Goal: Task Accomplishment & Management: Manage account settings

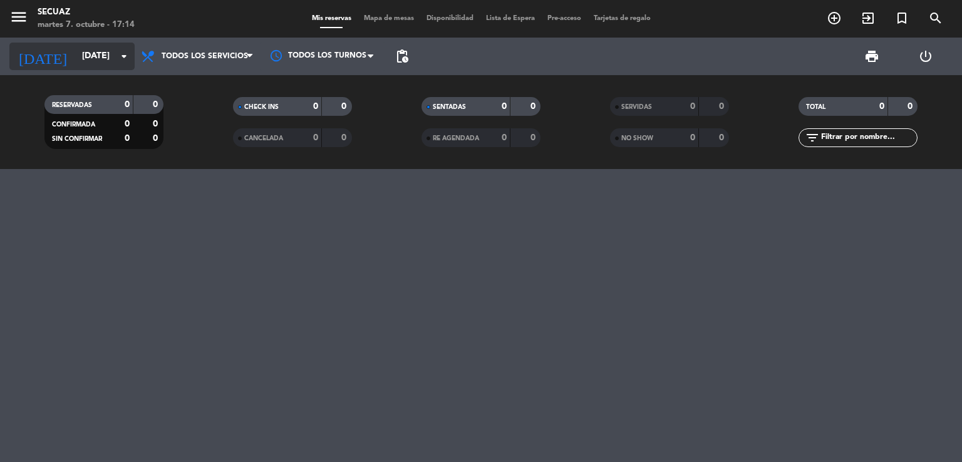
click at [110, 57] on input "[DATE]" at bounding box center [135, 56] width 119 height 23
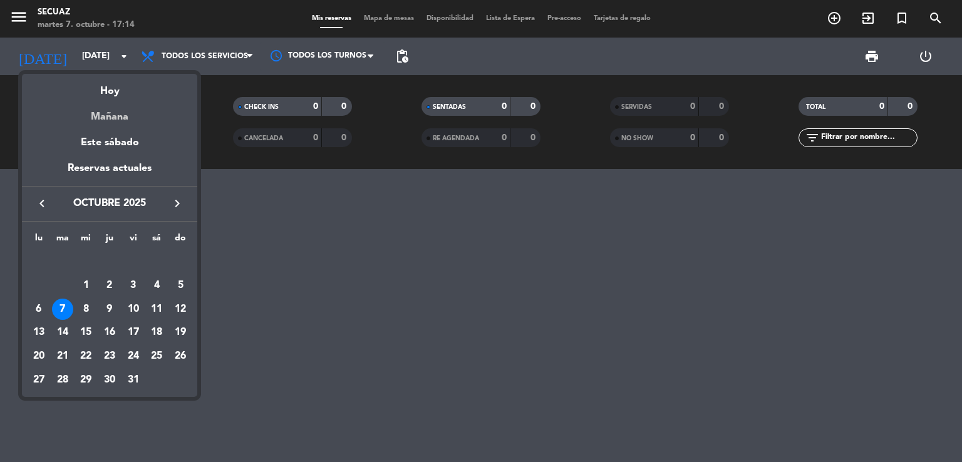
click at [120, 120] on div "Mañana" at bounding box center [109, 113] width 175 height 26
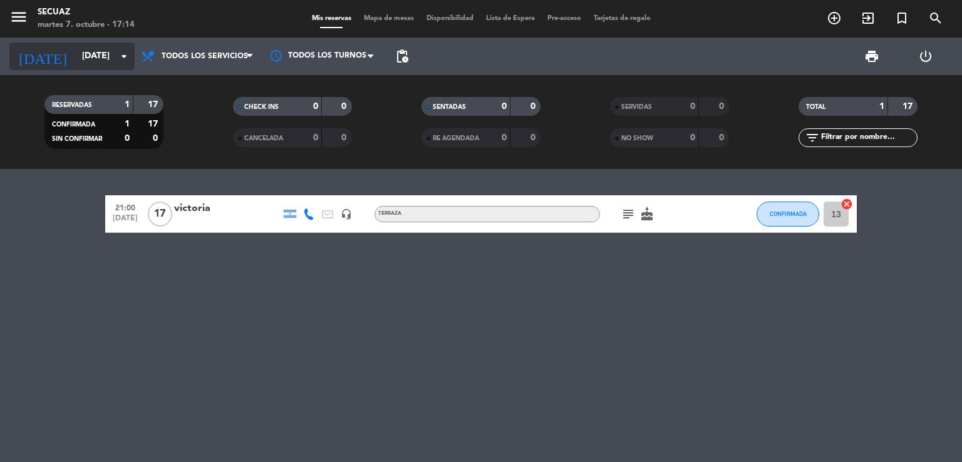
click at [111, 51] on input "[DATE]" at bounding box center [135, 56] width 119 height 23
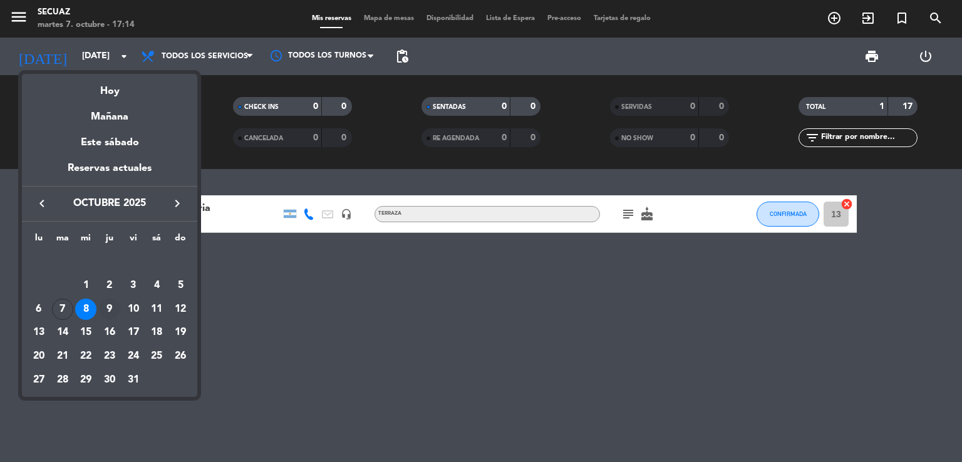
click at [107, 310] on div "9" at bounding box center [109, 309] width 21 height 21
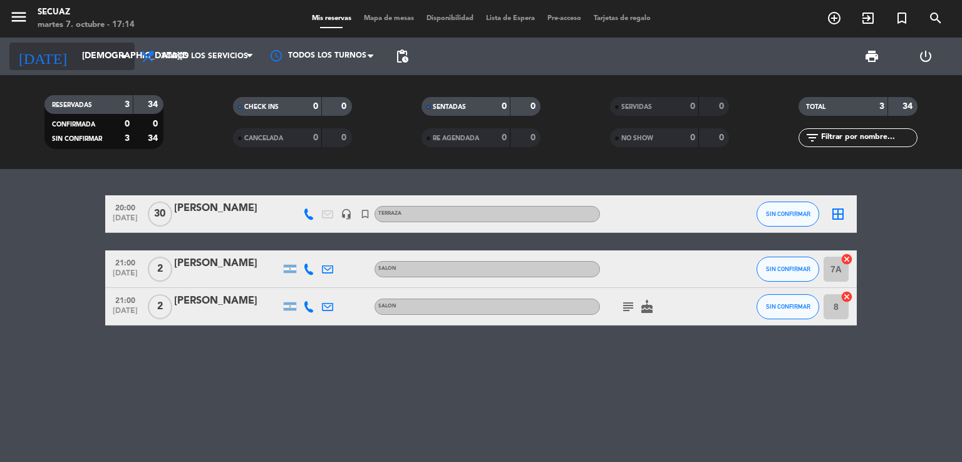
click at [122, 51] on icon "arrow_drop_down" at bounding box center [123, 56] width 15 height 15
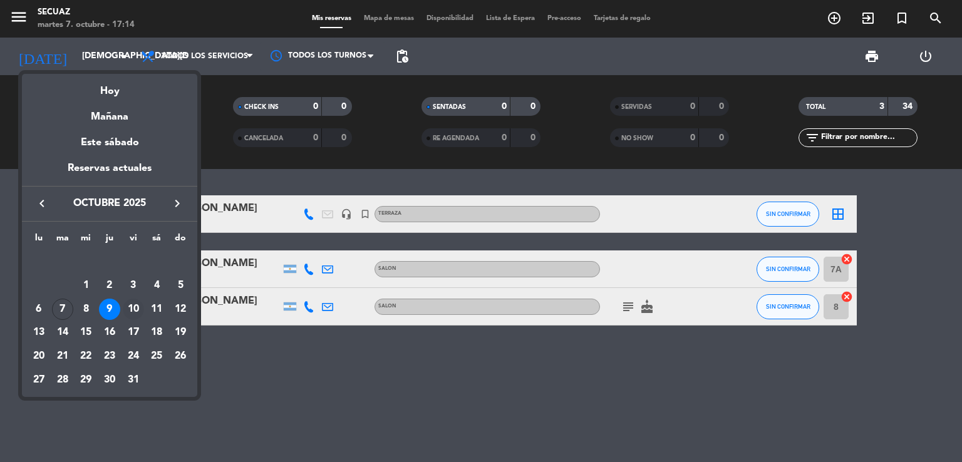
click at [133, 311] on div "10" at bounding box center [133, 309] width 21 height 21
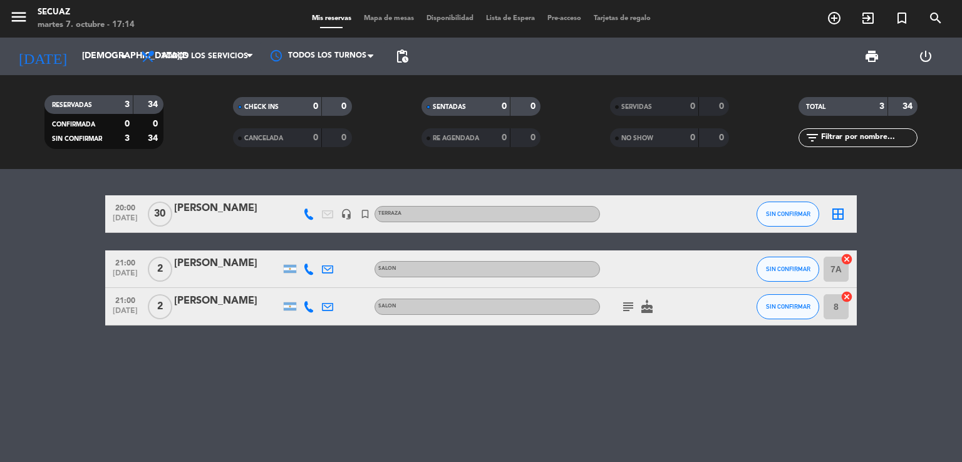
type input "[DATE]"
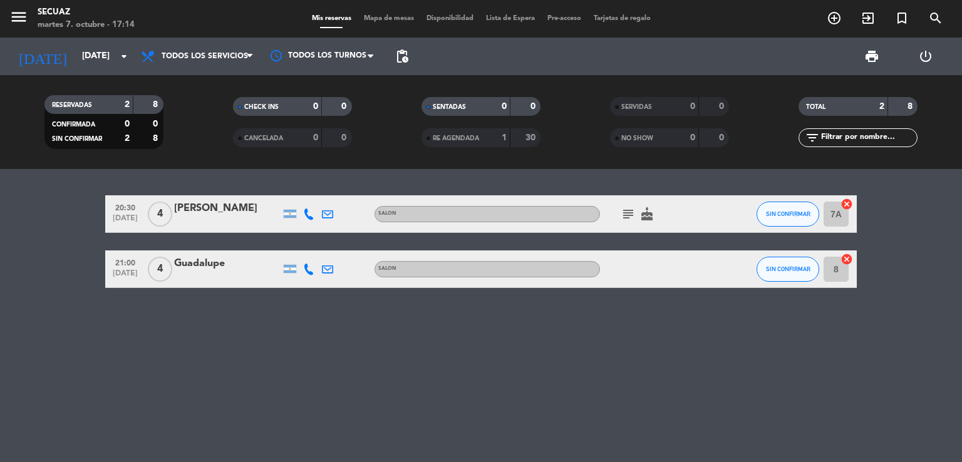
click at [487, 209] on div "SALON" at bounding box center [486, 214] width 225 height 16
click at [203, 209] on div "[PERSON_NAME]" at bounding box center [227, 208] width 106 height 16
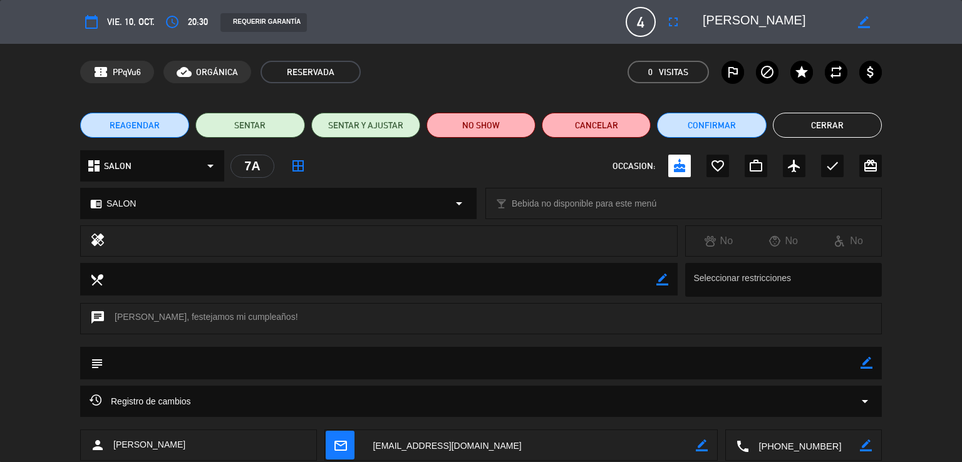
click at [453, 201] on icon "arrow_drop_down" at bounding box center [458, 203] width 15 height 15
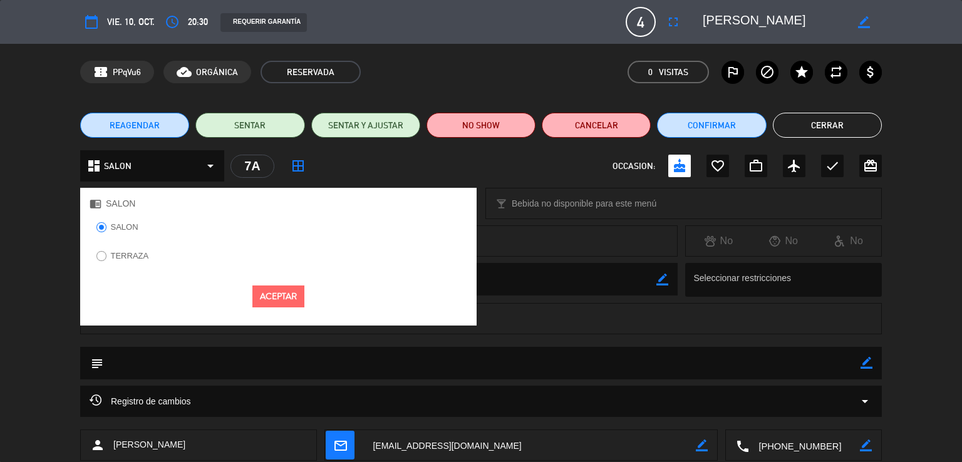
click at [105, 253] on div at bounding box center [101, 256] width 10 height 11
click at [213, 164] on icon "arrow_drop_down" at bounding box center [210, 165] width 15 height 15
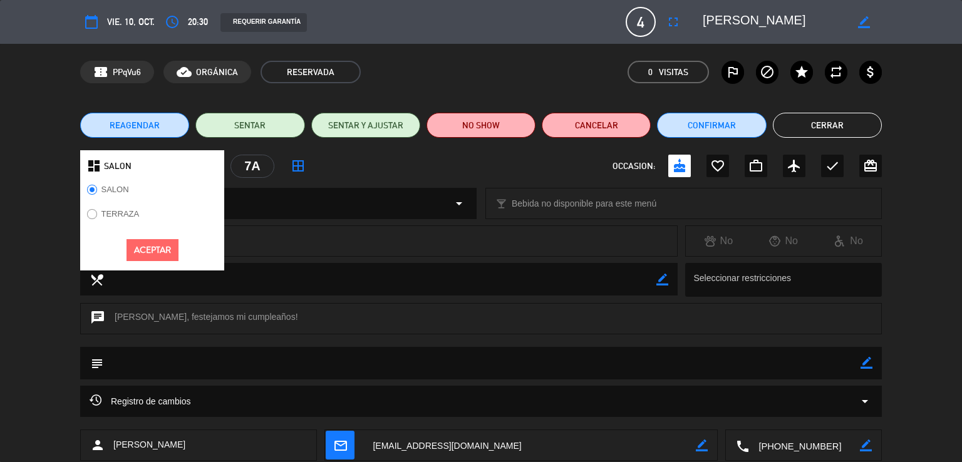
click at [91, 214] on input "TERRAZA" at bounding box center [91, 213] width 8 height 8
radio input "true"
click at [148, 250] on button "Aceptar" at bounding box center [152, 250] width 52 height 22
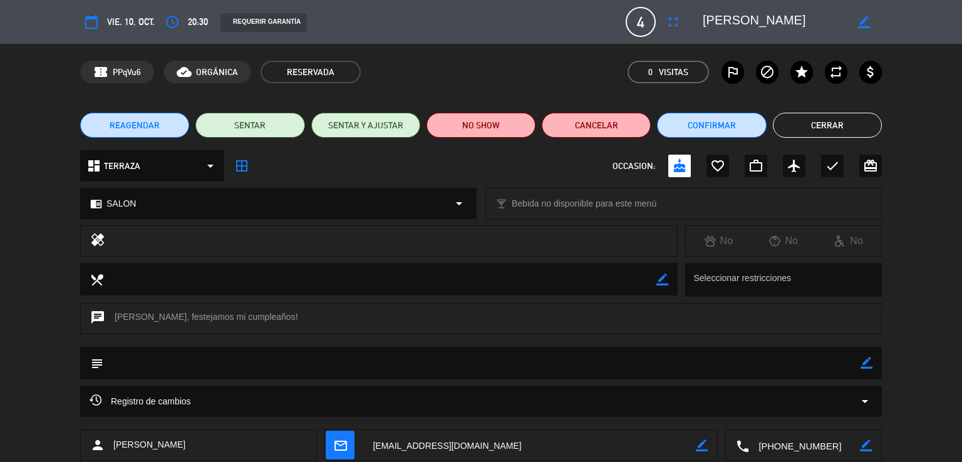
click at [460, 203] on icon "arrow_drop_down" at bounding box center [458, 203] width 15 height 15
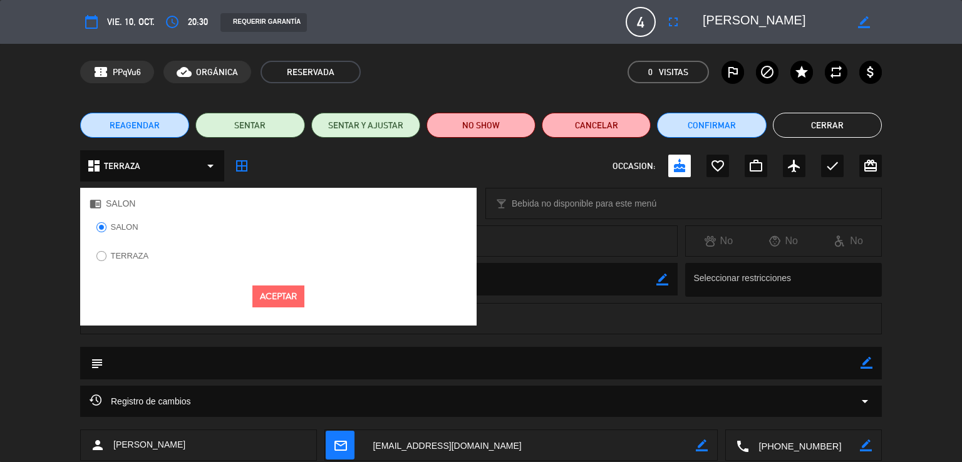
click at [118, 257] on label "TERRAZA" at bounding box center [130, 256] width 38 height 8
click at [277, 296] on button "Aceptar" at bounding box center [278, 297] width 52 height 22
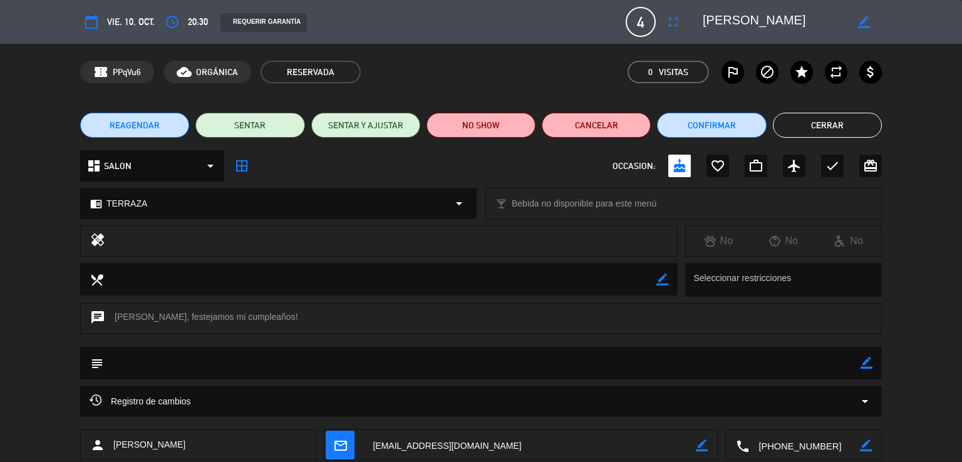
click at [863, 118] on button "Cerrar" at bounding box center [827, 125] width 109 height 25
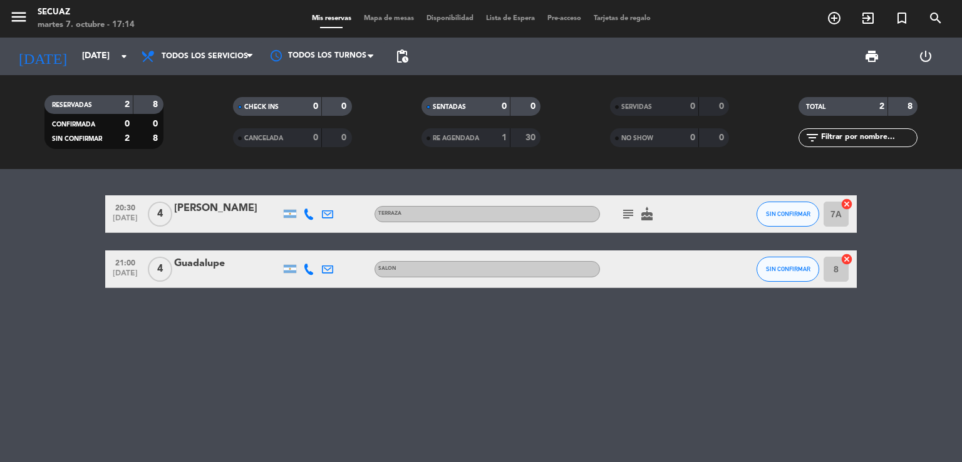
click at [197, 262] on div "Guadalupe" at bounding box center [227, 263] width 106 height 16
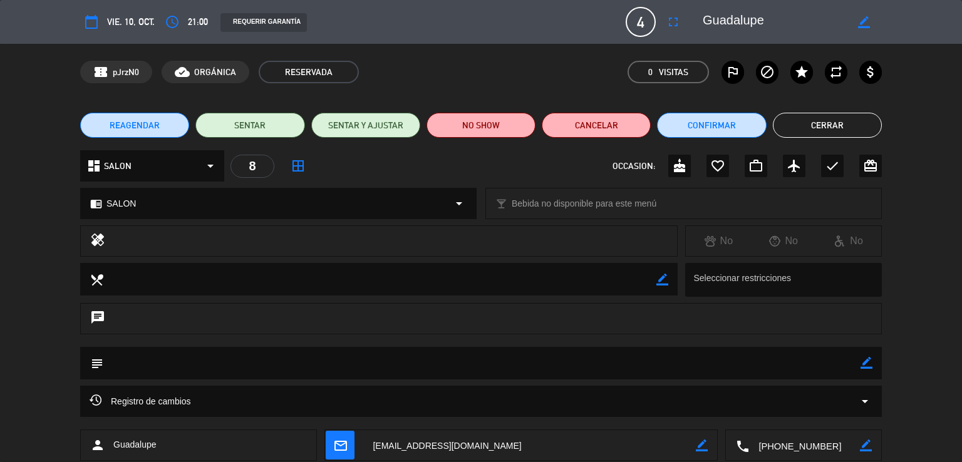
click at [209, 163] on icon "arrow_drop_down" at bounding box center [210, 165] width 15 height 15
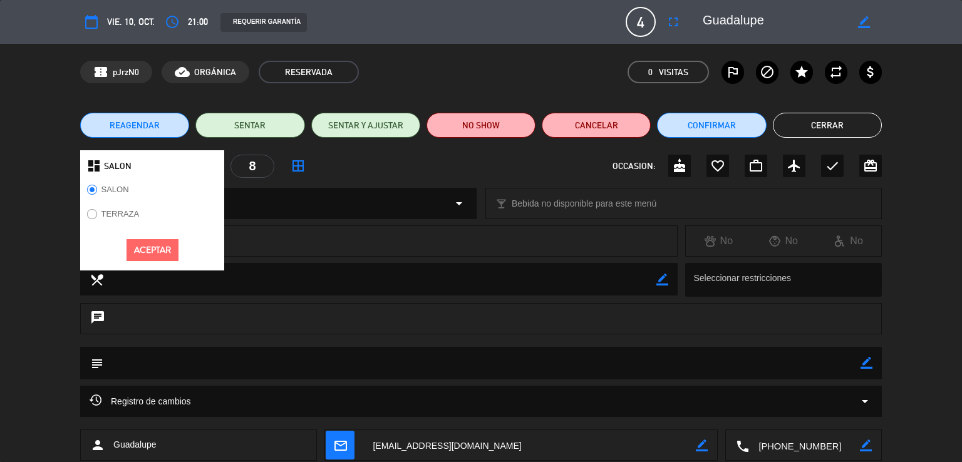
click at [94, 214] on input "TERRAZA" at bounding box center [91, 213] width 8 height 8
radio input "true"
click at [115, 191] on label "SALON" at bounding box center [115, 189] width 28 height 8
click at [158, 255] on button "Aceptar" at bounding box center [152, 250] width 52 height 22
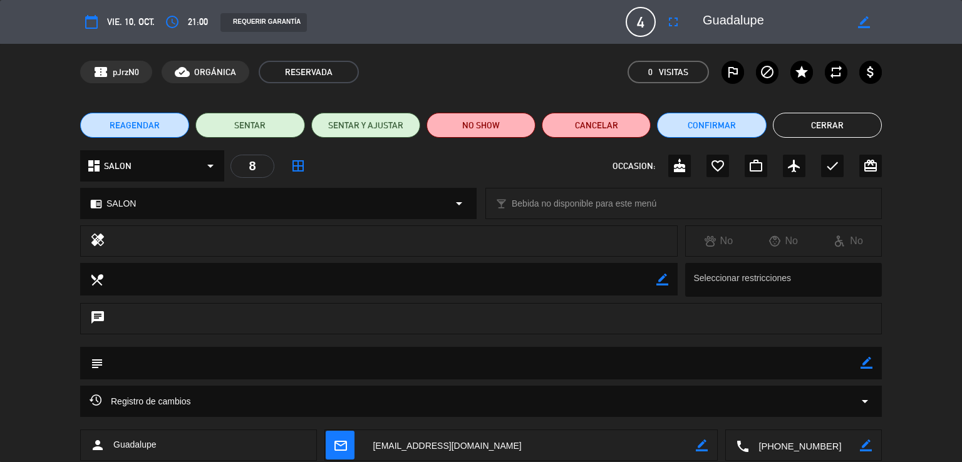
click at [460, 203] on icon "arrow_drop_down" at bounding box center [458, 203] width 15 height 15
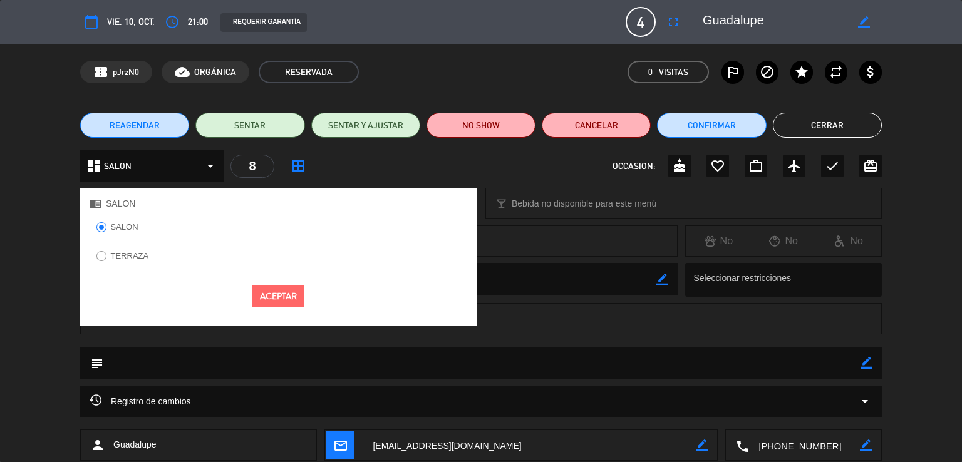
click at [100, 254] on input "TERRAZA" at bounding box center [100, 255] width 8 height 8
radio input "true"
click at [282, 304] on button "Aceptar" at bounding box center [278, 297] width 52 height 22
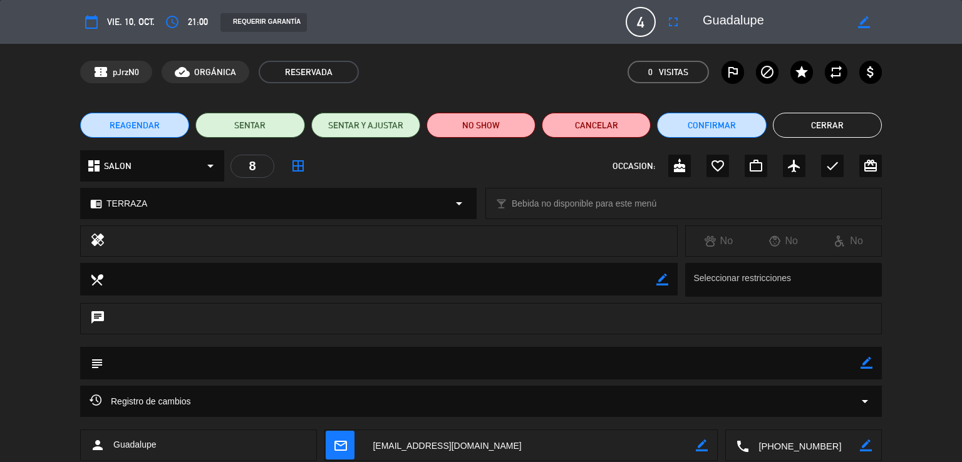
click at [816, 124] on button "Cerrar" at bounding box center [827, 125] width 109 height 25
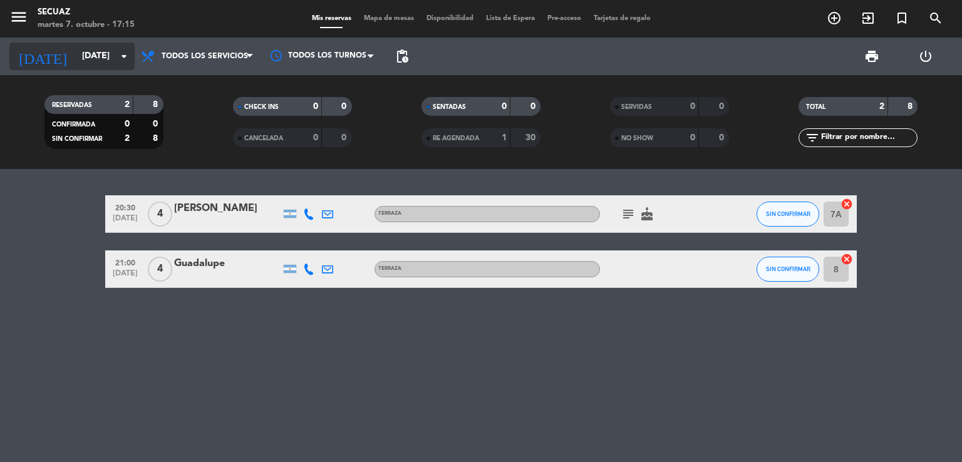
click at [88, 53] on input "[DATE]" at bounding box center [135, 56] width 119 height 23
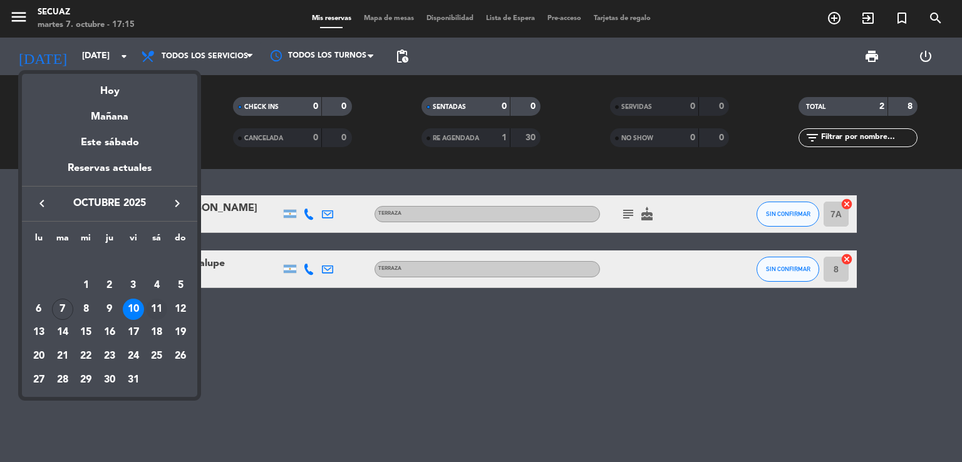
click at [153, 303] on div "11" at bounding box center [156, 309] width 21 height 21
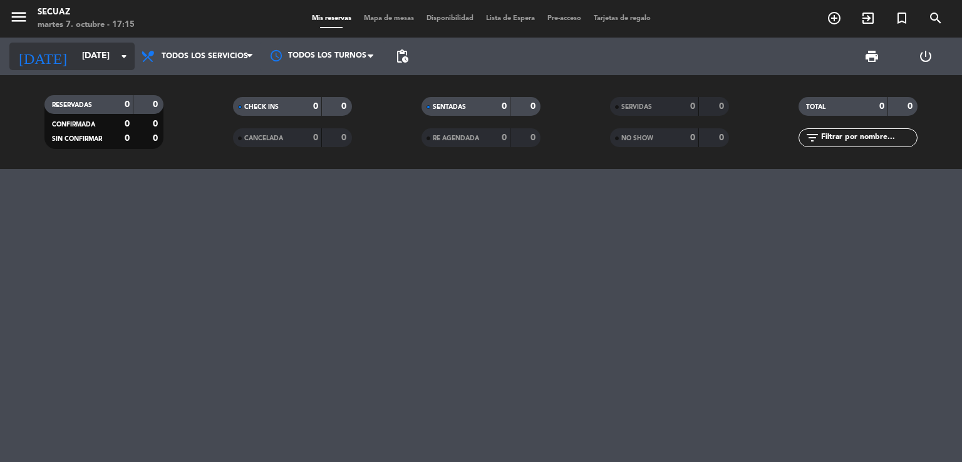
click at [110, 56] on input "[DATE]" at bounding box center [135, 56] width 119 height 23
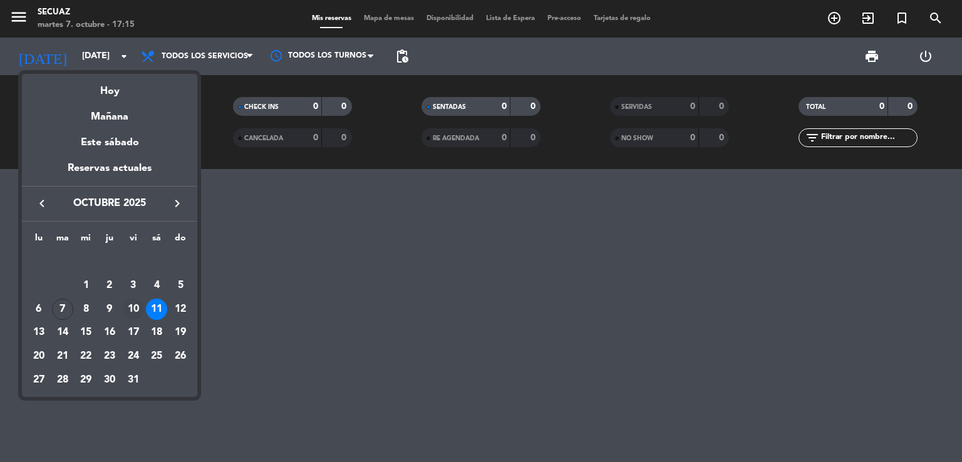
click at [123, 311] on div "10" at bounding box center [133, 309] width 21 height 21
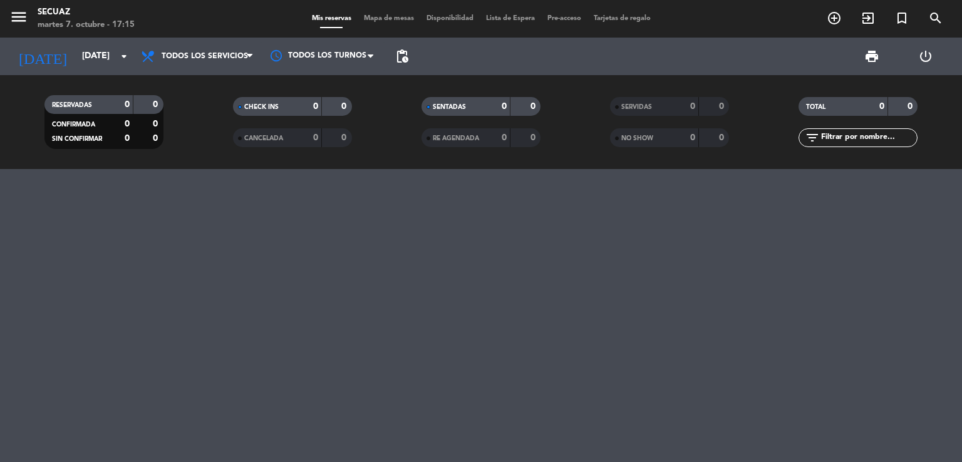
type input "[DATE]"
